Goal: Find specific page/section: Find specific page/section

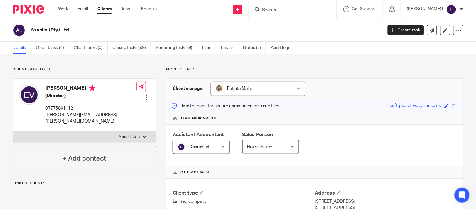
click at [289, 8] on input "Search" at bounding box center [289, 11] width 56 height 6
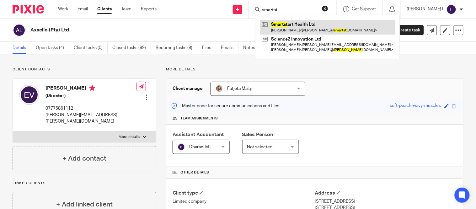
type input "smartst"
click at [305, 32] on link at bounding box center [327, 27] width 135 height 14
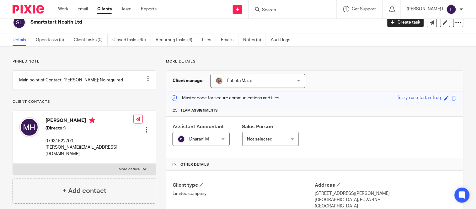
scroll to position [8, 0]
click at [452, 96] on span at bounding box center [454, 97] width 5 height 5
